Goal: Task Accomplishment & Management: Use online tool/utility

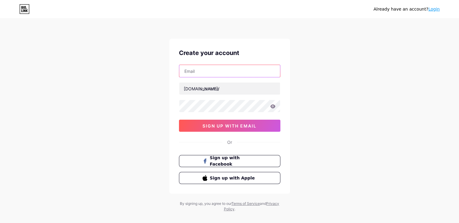
click at [246, 71] on input "text" at bounding box center [229, 71] width 101 height 12
paste input "[EMAIL_ADDRESS][DOMAIN_NAME]"
drag, startPoint x: 203, startPoint y: 71, endPoint x: 189, endPoint y: 70, distance: 13.3
click at [189, 70] on input "[EMAIL_ADDRESS][DOMAIN_NAME]" at bounding box center [229, 71] width 101 height 12
click at [183, 70] on input "[EMAIL_ADDRESS][DOMAIN_NAME]" at bounding box center [229, 71] width 101 height 12
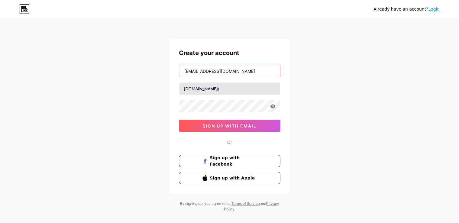
type input "[EMAIL_ADDRESS][DOMAIN_NAME]"
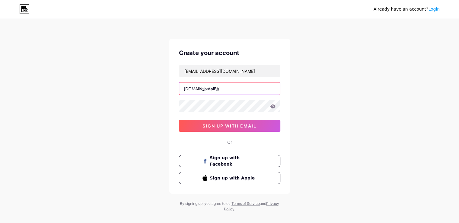
click at [218, 85] on input "text" at bounding box center [229, 88] width 101 height 12
paste input "bizincs12"
type input "bizincs12"
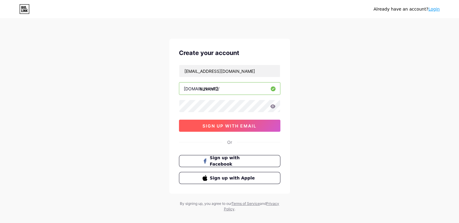
click at [206, 123] on span "sign up with email" at bounding box center [229, 125] width 54 height 5
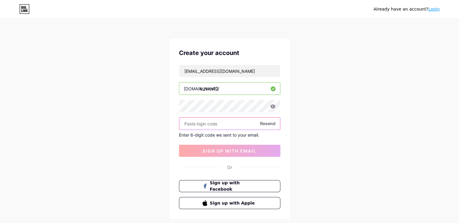
paste input "895255"
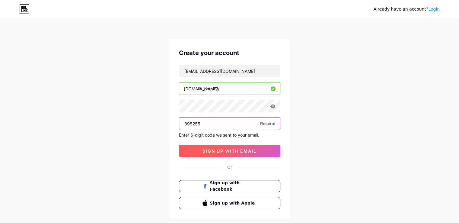
type input "895255"
click at [218, 146] on button "sign up with email" at bounding box center [229, 150] width 101 height 12
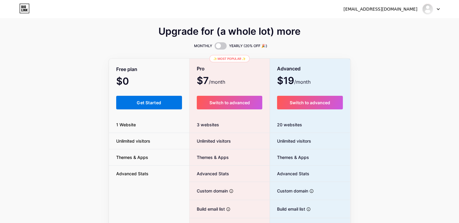
click at [144, 103] on span "Get Started" at bounding box center [149, 102] width 24 height 5
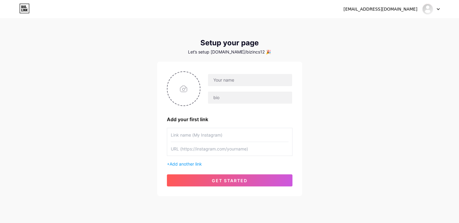
click at [193, 134] on input "text" at bounding box center [230, 135] width 118 height 14
paste input "Incorporate open in [GEOGRAPHIC_DATA]"
type input "Incorporate open in [GEOGRAPHIC_DATA]"
click at [210, 146] on input "text" at bounding box center [230, 149] width 118 height 14
paste input "[URL][DOMAIN_NAME]"
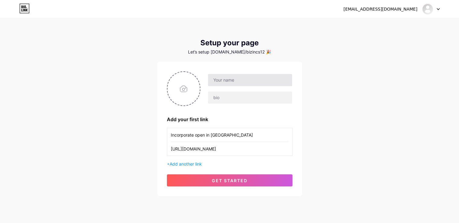
type input "[URL][DOMAIN_NAME]"
click at [234, 85] on input "text" at bounding box center [250, 80] width 84 height 12
drag, startPoint x: 231, startPoint y: 79, endPoint x: 304, endPoint y: 82, distance: 72.7
click at [303, 82] on div "[EMAIL_ADDRESS][DOMAIN_NAME] Dashboard Logout Setup your page Let’s setup [DOMA…" at bounding box center [229, 107] width 459 height 215
type input "bizincs12"
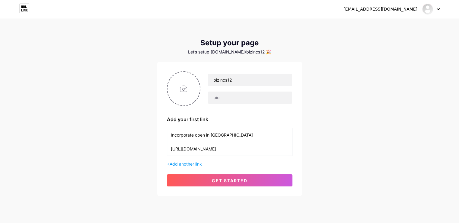
click at [318, 115] on div "[EMAIL_ADDRESS][DOMAIN_NAME] Dashboard Logout Setup your page Let’s setup [DOMA…" at bounding box center [229, 107] width 459 height 215
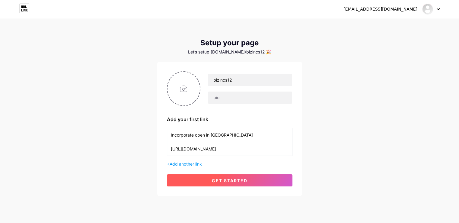
click at [229, 174] on button "get started" at bounding box center [229, 180] width 125 height 12
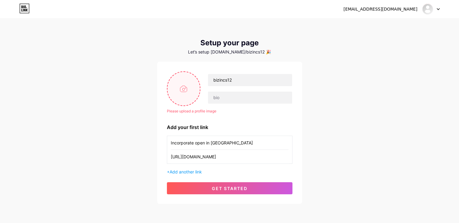
click at [188, 97] on input "file" at bounding box center [183, 88] width 33 height 33
type input "C:\fakepath\logo.png"
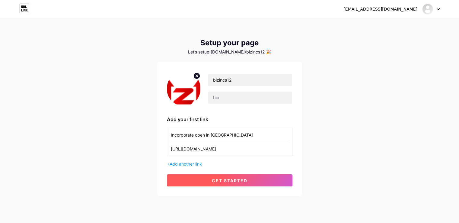
click at [230, 179] on span "get started" at bounding box center [230, 180] width 36 height 5
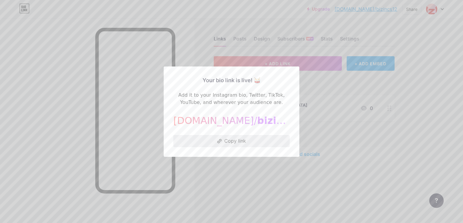
click at [232, 139] on button "Copy link" at bounding box center [231, 141] width 116 height 12
